Goal: Information Seeking & Learning: Find specific fact

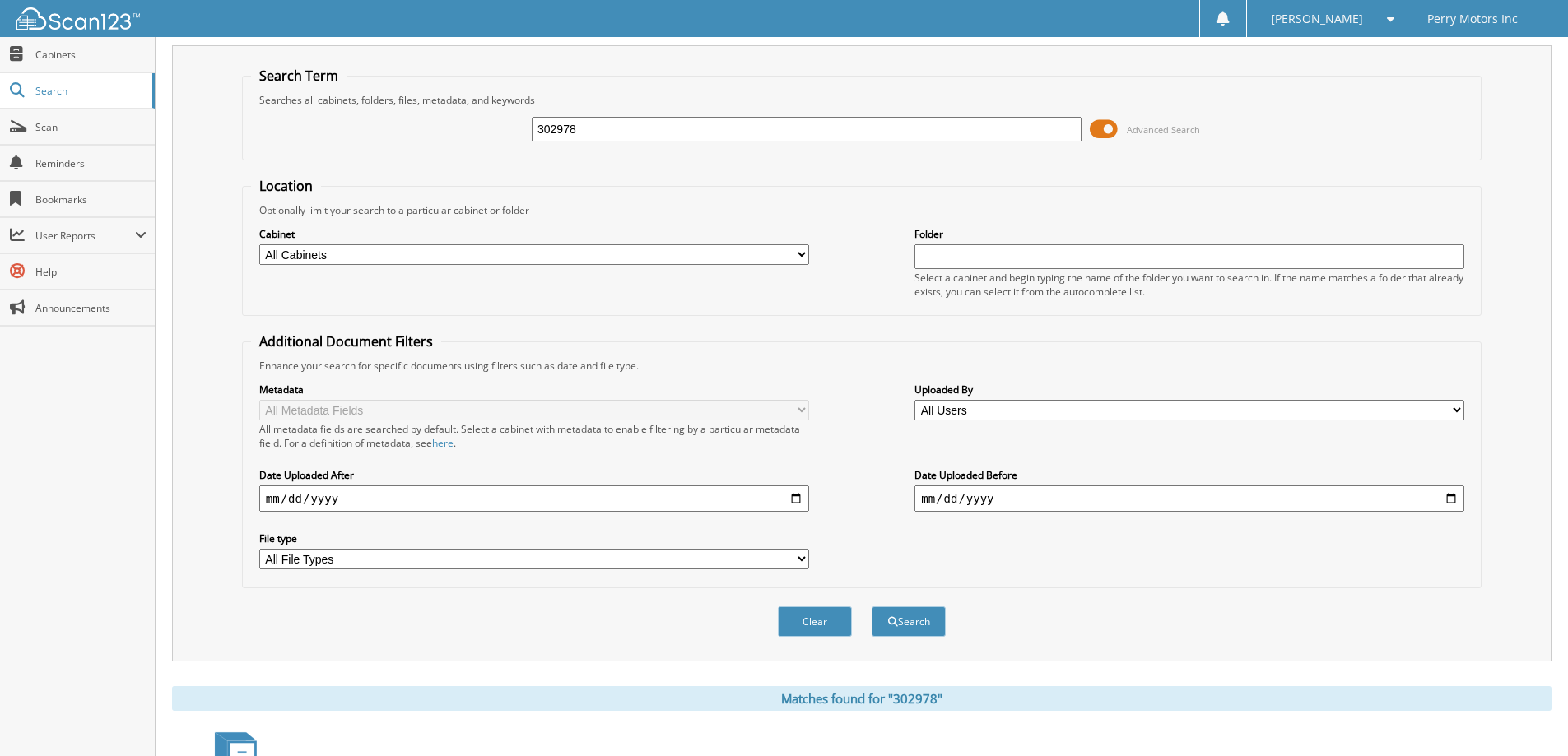
scroll to position [255, 0]
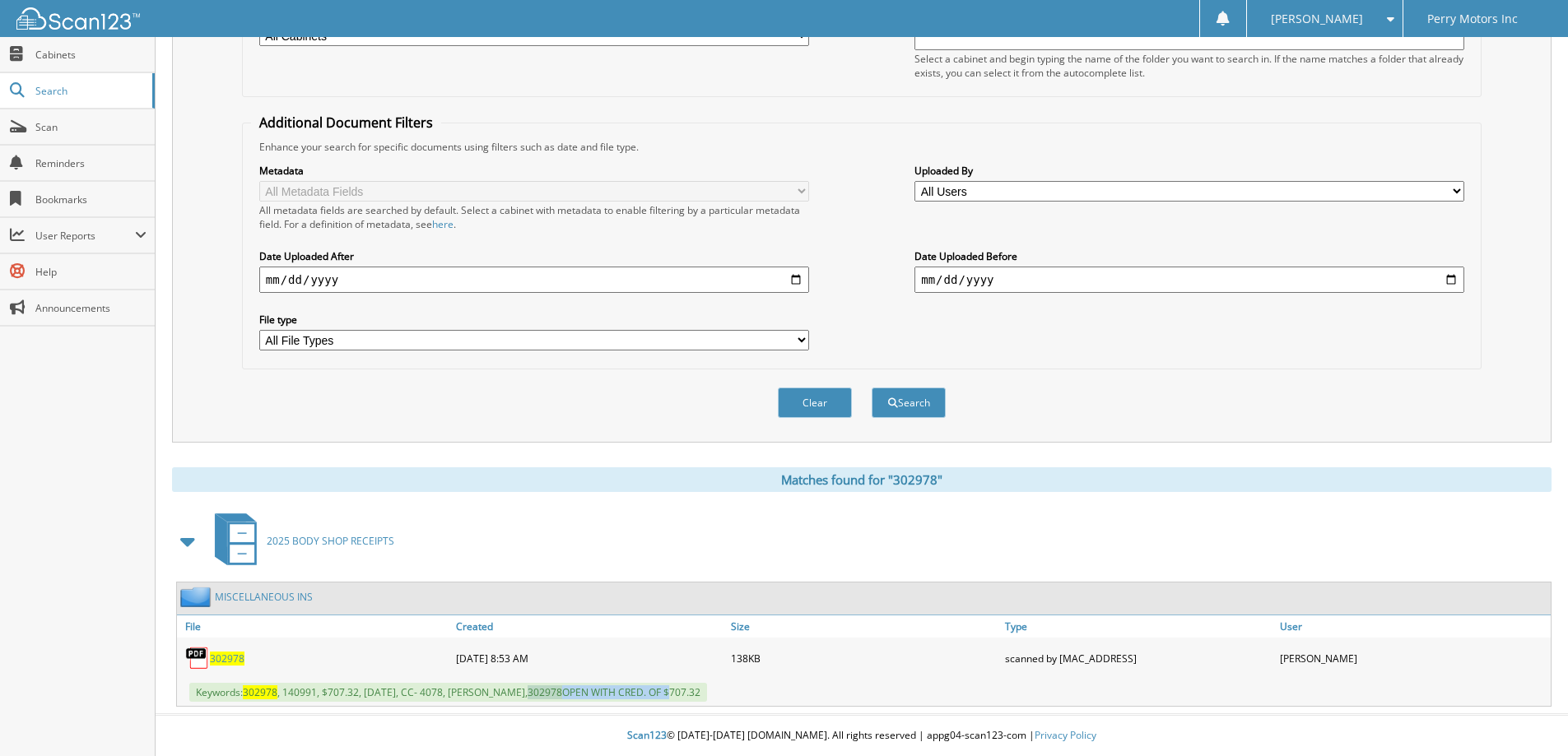
drag, startPoint x: 527, startPoint y: 691, endPoint x: 747, endPoint y: 697, distance: 220.1
click at [666, 682] on div "Keywords: 302978 , 140991, $707.32, [DATE], CC- 4078, [PERSON_NAME], 302978 OPE…" at bounding box center [864, 692] width 1374 height 27
click at [712, 682] on div "Keywords: 302978 , 140991, $707.32, [DATE], CC- 4078, [PERSON_NAME], 302978 OPE…" at bounding box center [864, 692] width 1374 height 27
drag, startPoint x: 530, startPoint y: 693, endPoint x: 694, endPoint y: 678, distance: 164.7
click at [707, 696] on span "Keywords: 302978 , 140991, $707.32, [DATE], CC- 4078, [PERSON_NAME], 302978 OPE…" at bounding box center [448, 692] width 518 height 19
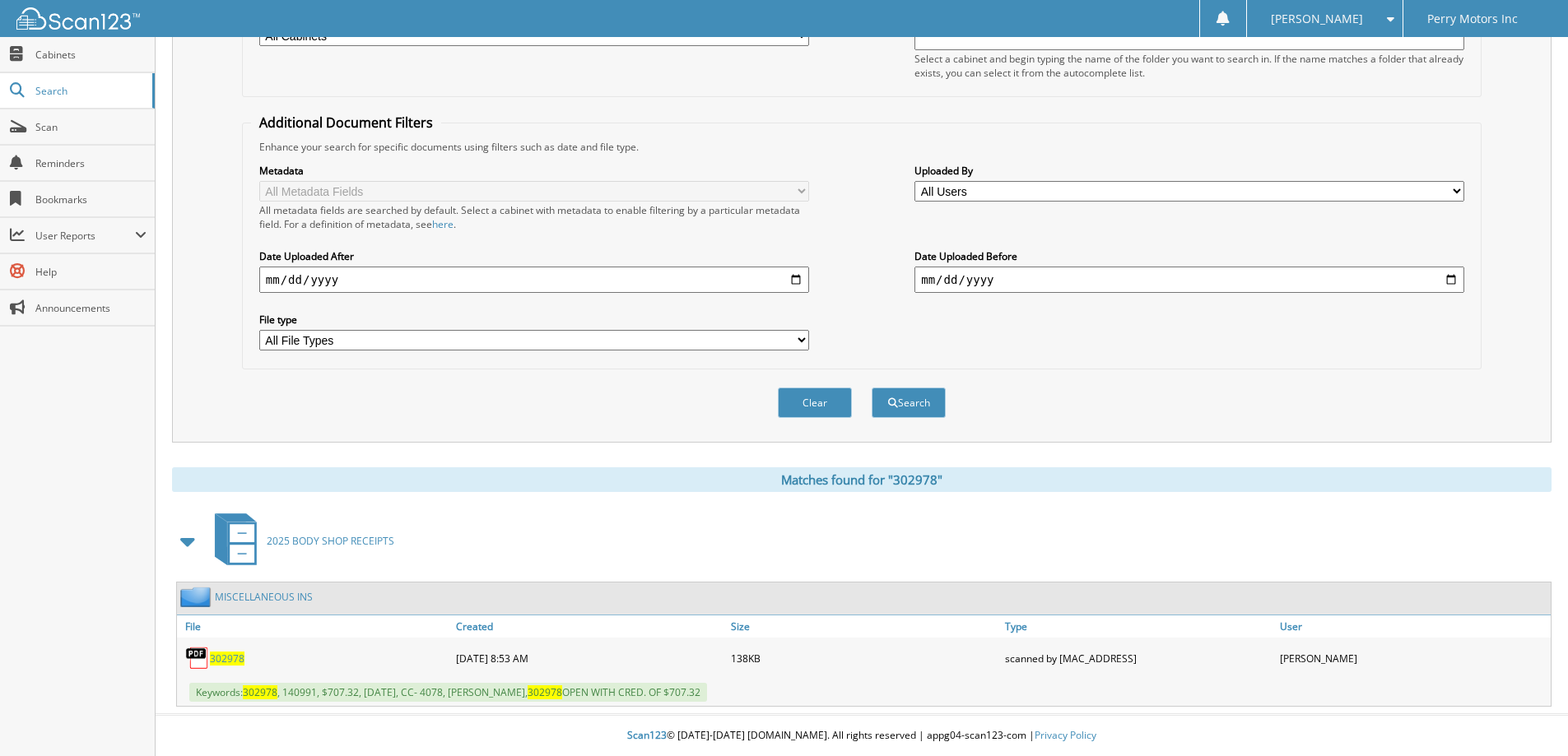
click at [631, 640] on div "302978 [DATE] 8:53 AM 138KB" at bounding box center [864, 658] width 1374 height 41
